Goal: Check status

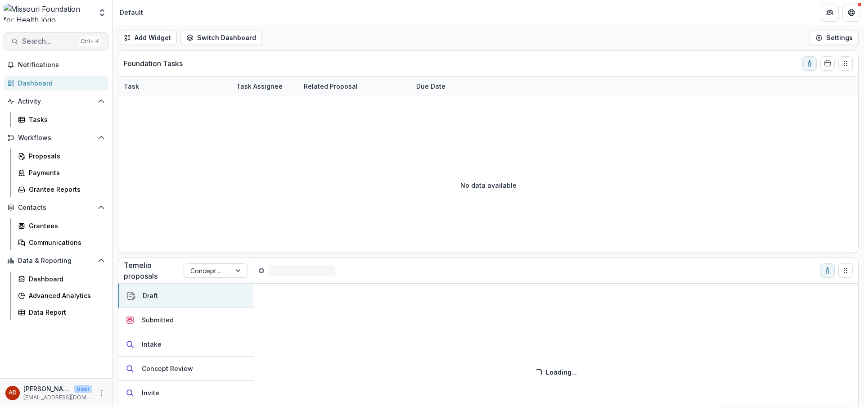
click at [64, 39] on span "Search..." at bounding box center [48, 41] width 53 height 9
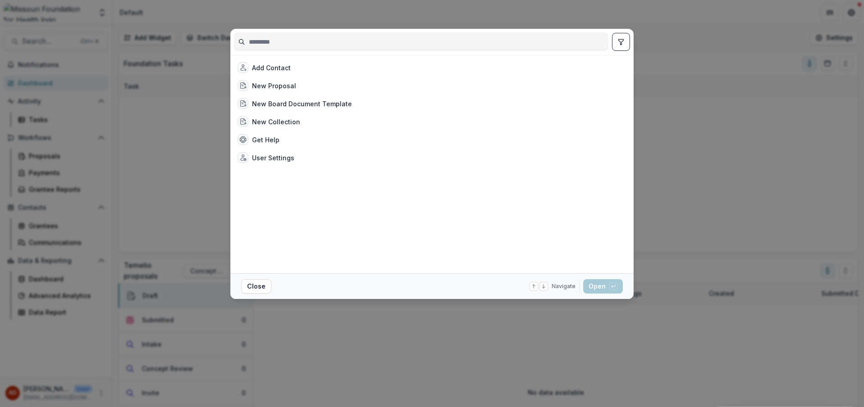
click at [287, 42] on input at bounding box center [420, 42] width 373 height 14
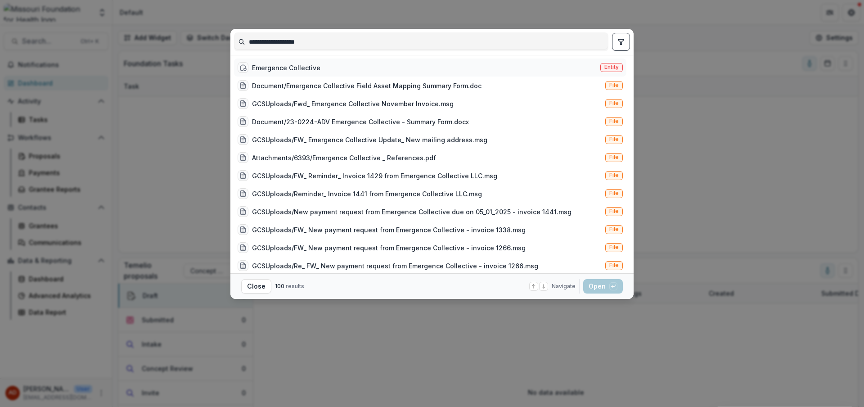
type input "**********"
click at [277, 67] on div "Emergence Collective" at bounding box center [286, 67] width 68 height 9
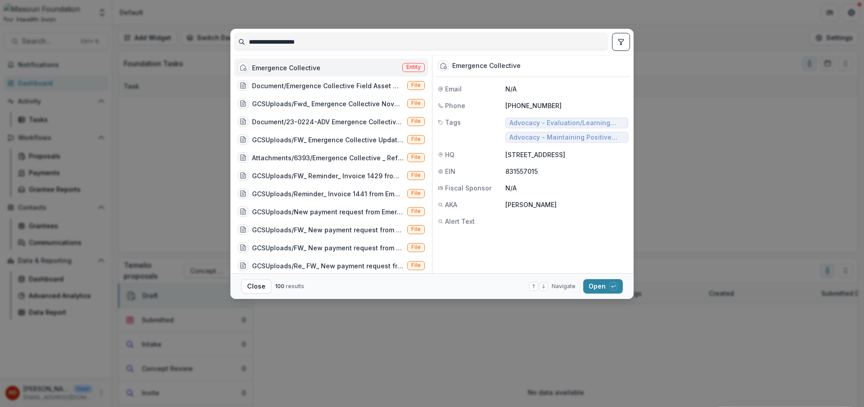
click at [312, 63] on div "Emergence Collective" at bounding box center [286, 67] width 68 height 9
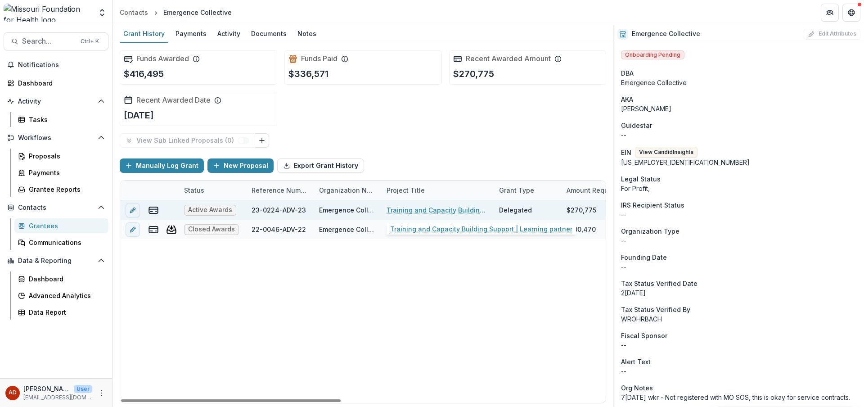
click at [400, 207] on link "Training and Capacity Building Support | Learning partner" at bounding box center [437, 209] width 102 height 9
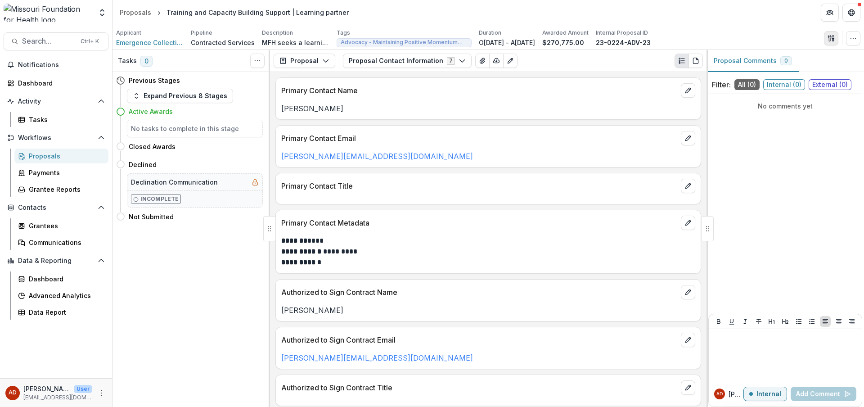
click at [826, 36] on button "button" at bounding box center [831, 38] width 14 height 14
click at [790, 75] on button "Proposal Files" at bounding box center [788, 73] width 96 height 15
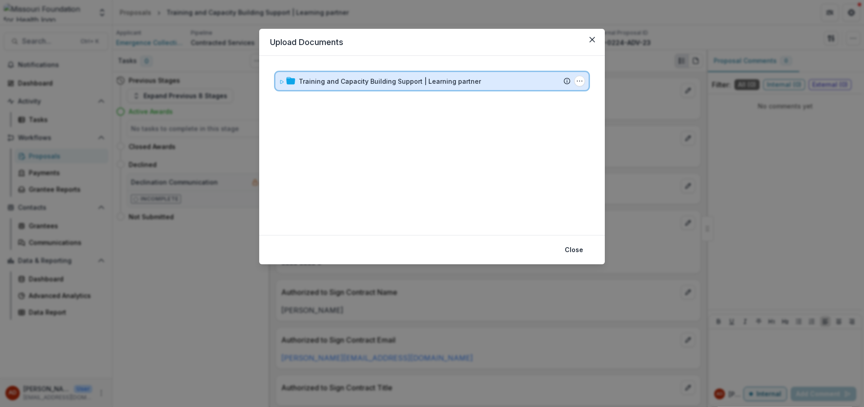
click at [279, 82] on icon at bounding box center [281, 81] width 5 height 5
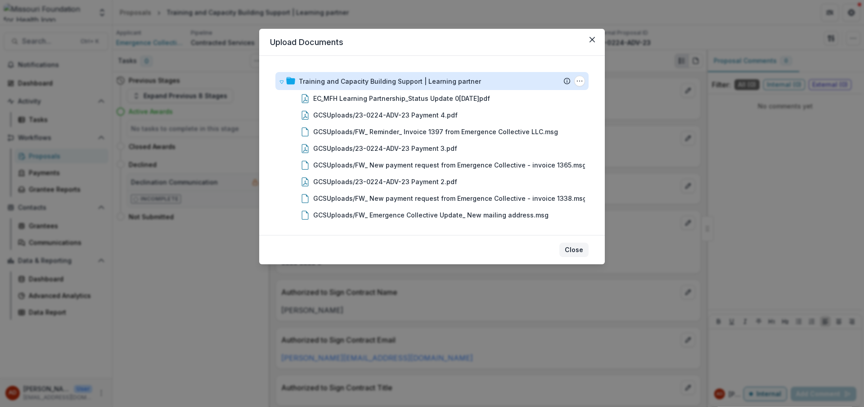
click at [576, 248] on button "Close" at bounding box center [573, 249] width 29 height 14
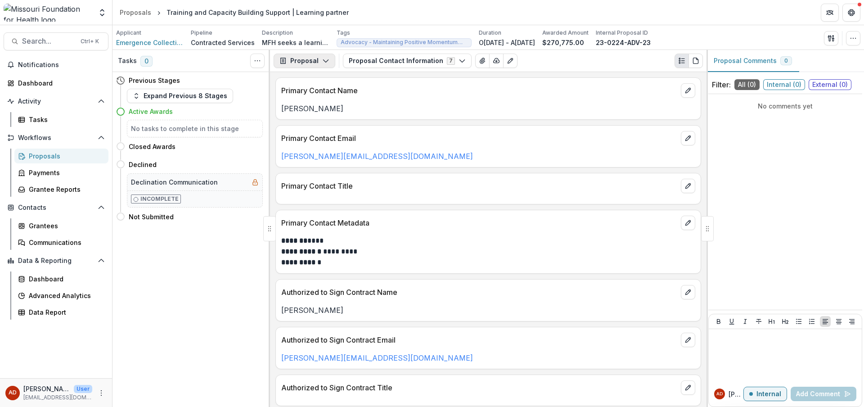
click at [323, 60] on icon "button" at bounding box center [325, 60] width 7 height 7
click at [777, 174] on div "No comments yet" at bounding box center [785, 202] width 154 height 208
click at [186, 92] on button "Expand Previous 8 Stages" at bounding box center [180, 96] width 106 height 14
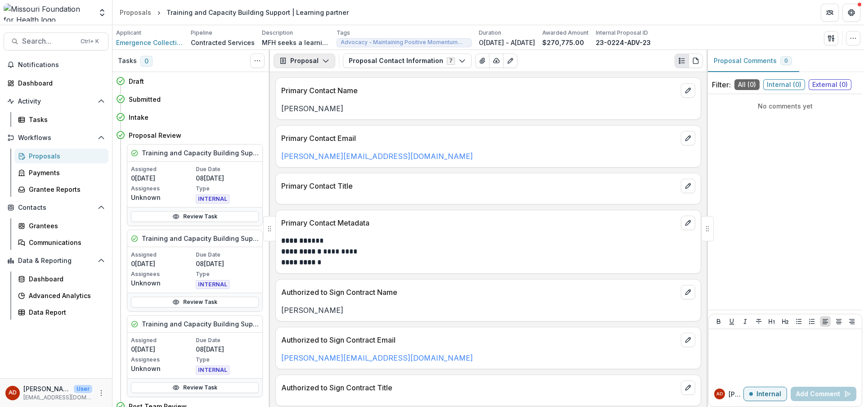
click at [319, 58] on button "Proposal" at bounding box center [305, 61] width 62 height 14
click at [308, 63] on button "Proposal" at bounding box center [305, 61] width 62 height 14
click at [313, 95] on div "Payments" at bounding box center [333, 95] width 82 height 9
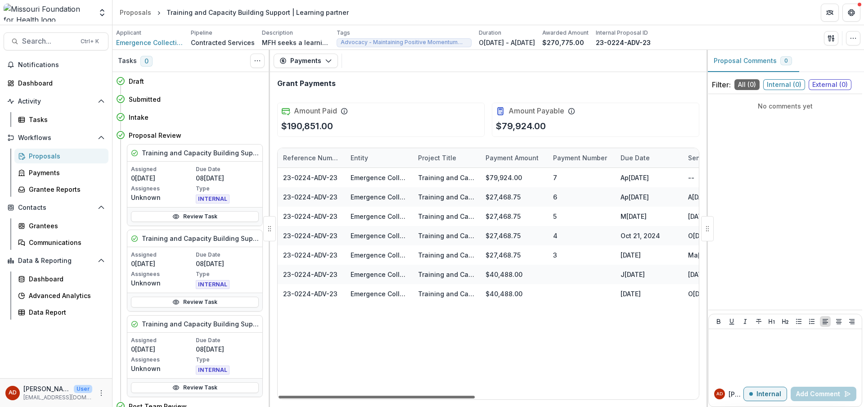
drag, startPoint x: 448, startPoint y: 394, endPoint x: 429, endPoint y: 385, distance: 21.1
click at [429, 395] on div at bounding box center [376, 396] width 196 height 3
drag, startPoint x: 429, startPoint y: 397, endPoint x: 333, endPoint y: 384, distance: 96.7
click at [333, 395] on div at bounding box center [376, 396] width 196 height 3
click at [571, 111] on icon at bounding box center [571, 111] width 7 height 7
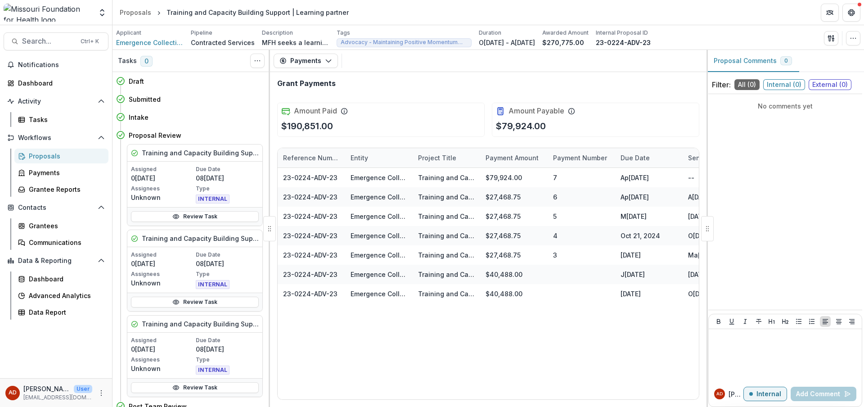
click at [538, 122] on p "$79,924.00" at bounding box center [521, 125] width 50 height 13
click at [33, 62] on span "Notifications" at bounding box center [61, 65] width 87 height 8
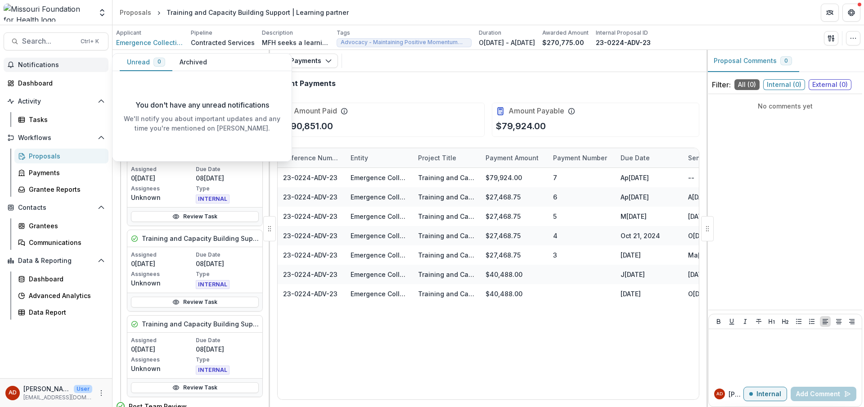
click at [33, 62] on span "Notifications" at bounding box center [61, 65] width 87 height 8
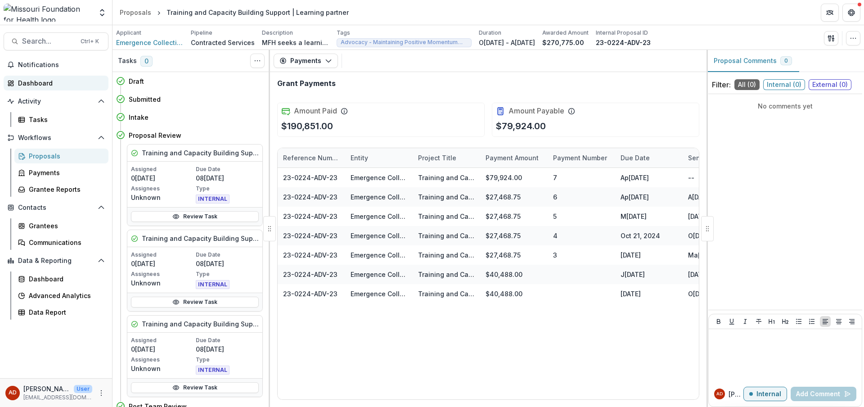
click at [40, 81] on div "Dashboard" at bounding box center [59, 82] width 83 height 9
